Goal: Navigation & Orientation: Find specific page/section

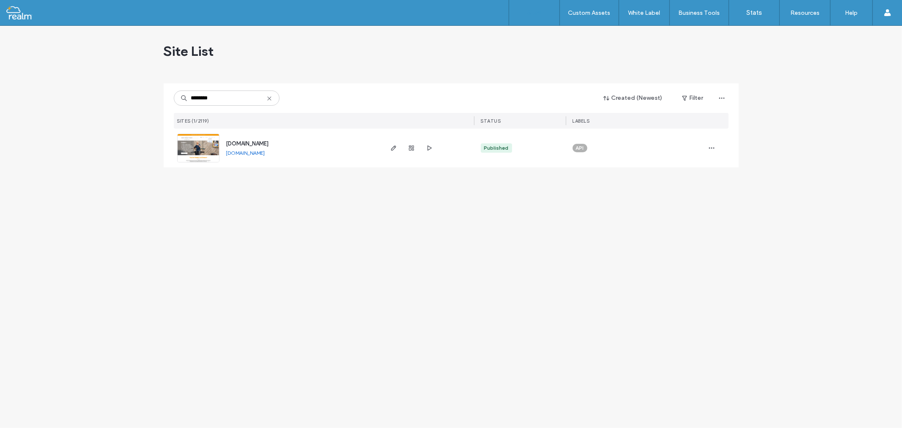
type input "********"
click at [263, 145] on span "[DOMAIN_NAME]" at bounding box center [247, 143] width 43 height 6
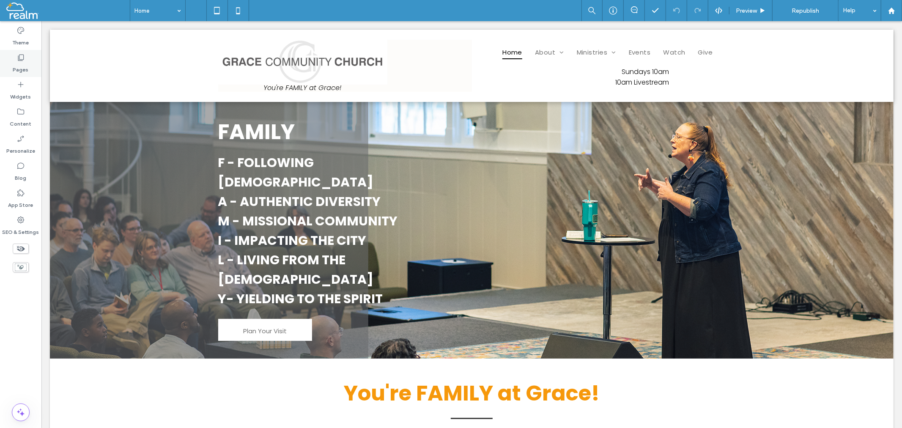
click at [18, 57] on icon at bounding box center [20, 57] width 8 height 8
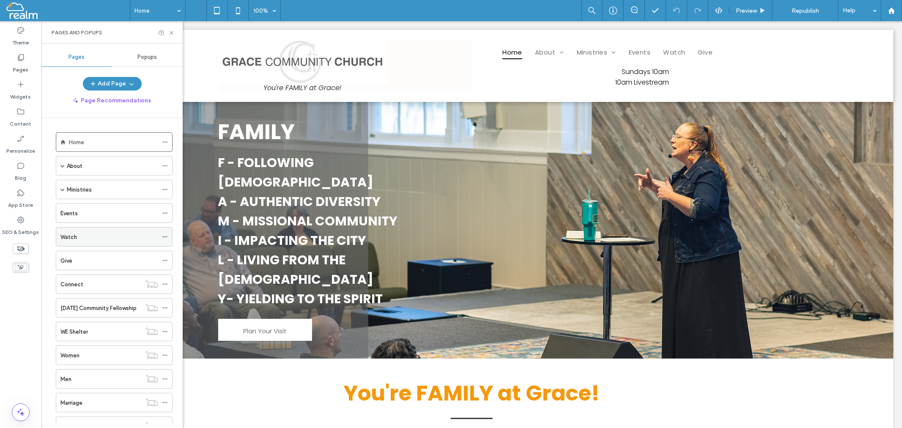
click at [75, 238] on label "Watch" at bounding box center [68, 237] width 16 height 15
